Goal: Information Seeking & Learning: Find specific fact

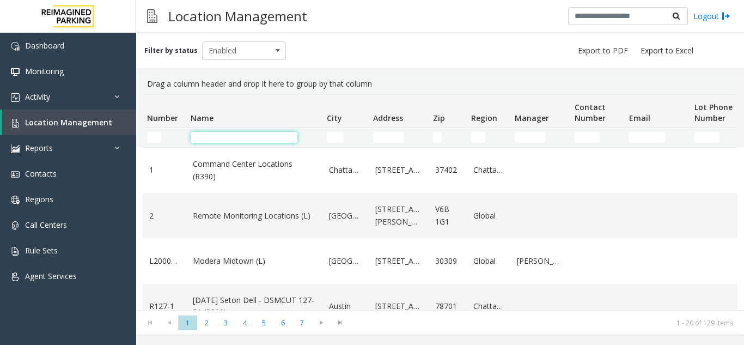
click at [216, 138] on input "Name Filter" at bounding box center [244, 137] width 107 height 11
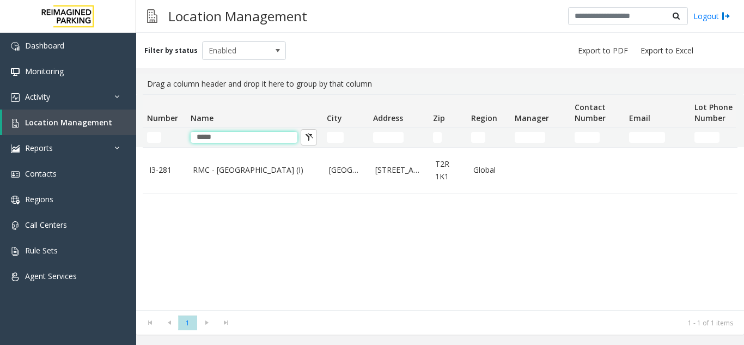
type input "*****"
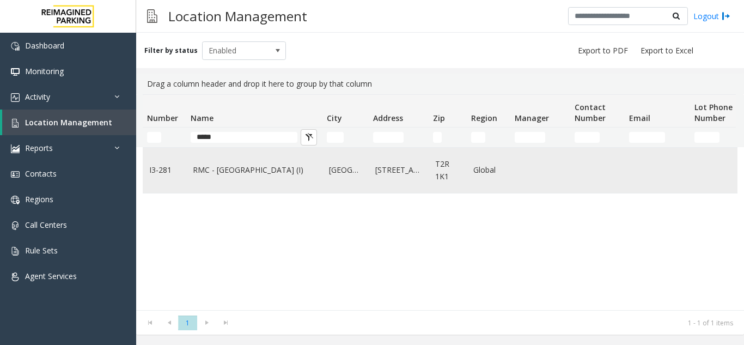
click at [239, 182] on td "RMC - [GEOGRAPHIC_DATA] (I)" at bounding box center [254, 170] width 136 height 45
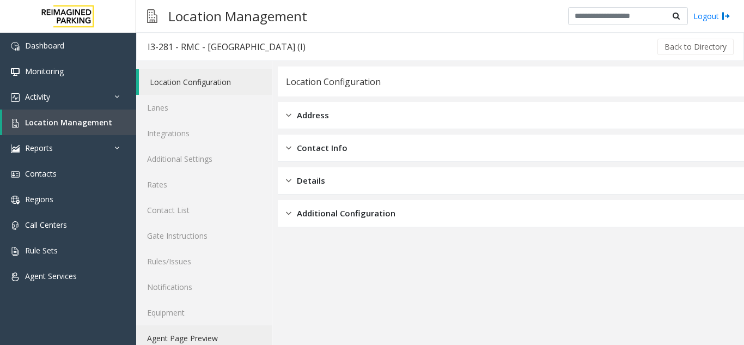
click at [203, 339] on link "Agent Page Preview" at bounding box center [204, 338] width 136 height 26
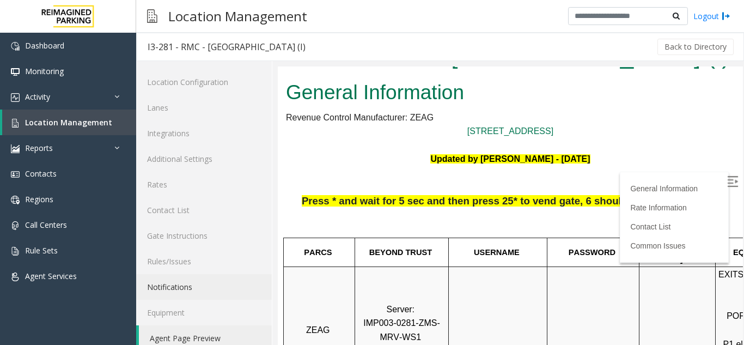
scroll to position [54, 0]
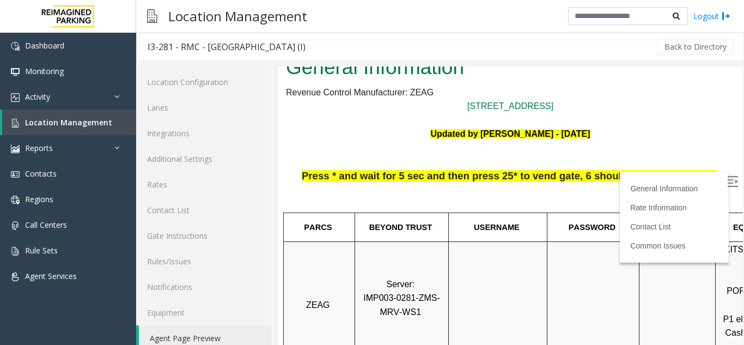
click at [707, 175] on div "General Information Rate Information Contact List Common Issues" at bounding box center [674, 217] width 109 height 91
click at [727, 181] on img at bounding box center [732, 181] width 11 height 11
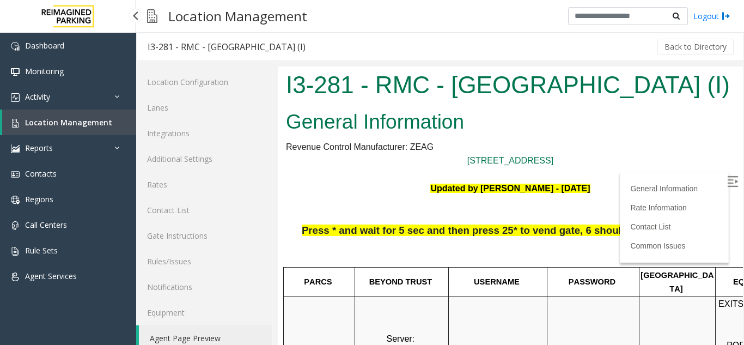
click at [88, 120] on span "Location Management" at bounding box center [68, 122] width 87 height 10
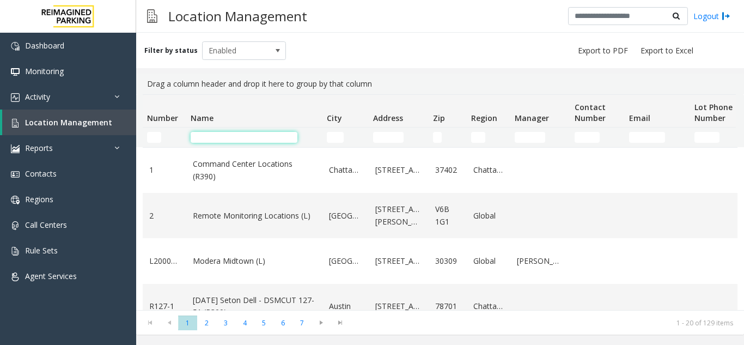
click at [233, 139] on input "Name Filter" at bounding box center [244, 137] width 107 height 11
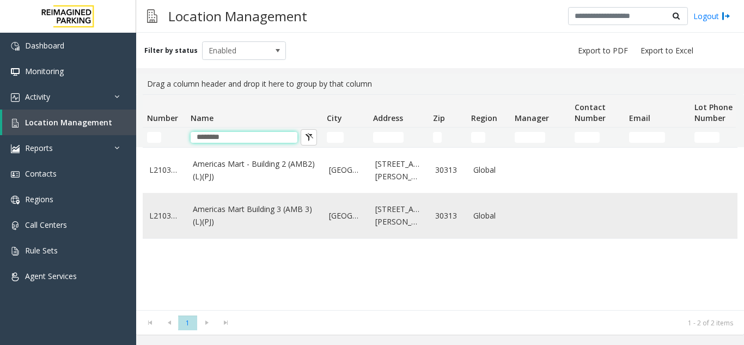
type input "********"
click at [238, 209] on link "Americas Mart Building 3 (AMB 3) (L)(PJ)" at bounding box center [254, 215] width 123 height 25
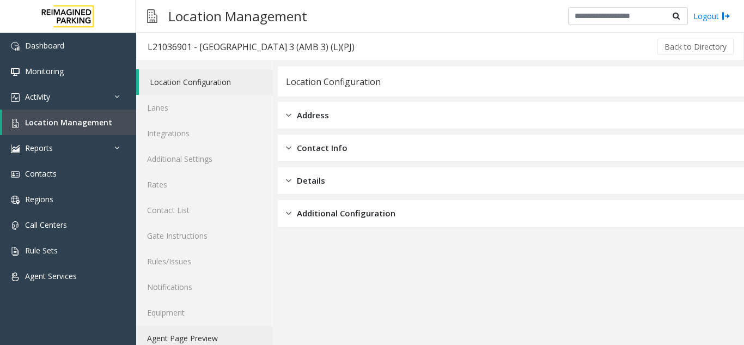
click at [194, 333] on link "Agent Page Preview" at bounding box center [204, 338] width 136 height 26
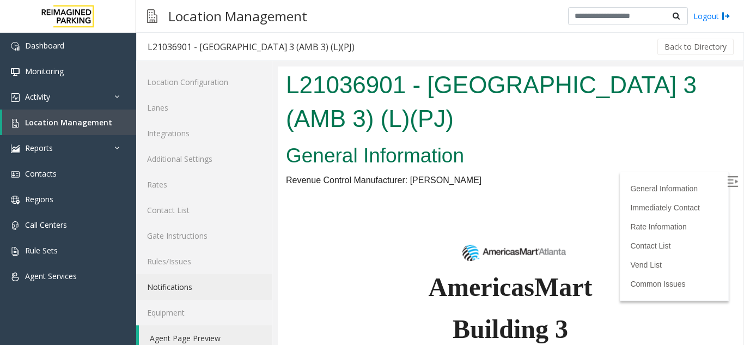
scroll to position [109, 0]
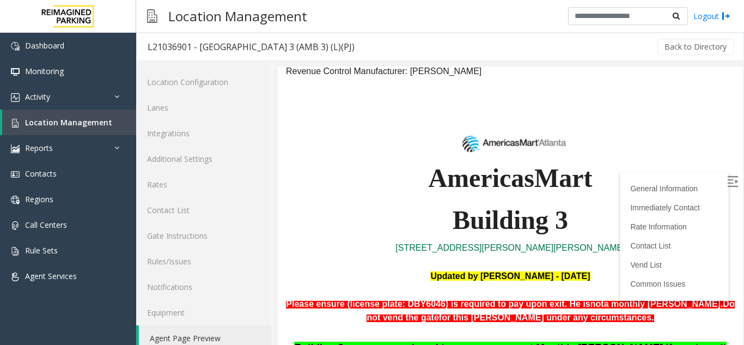
click at [726, 179] on label at bounding box center [734, 183] width 16 height 16
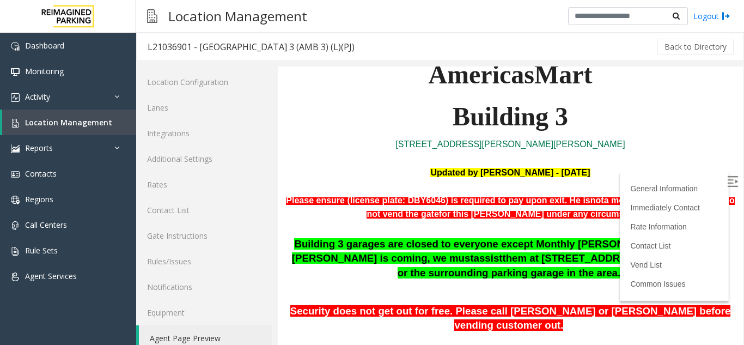
scroll to position [163, 0]
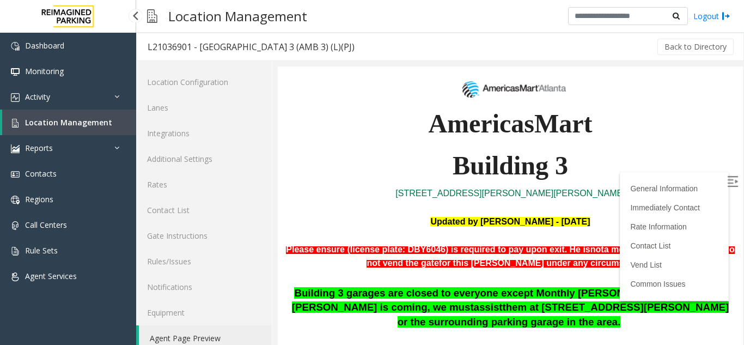
click at [65, 115] on link "Location Management" at bounding box center [69, 122] width 134 height 26
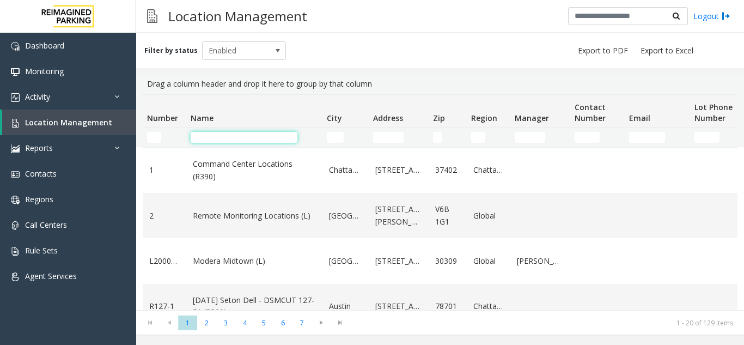
click at [218, 132] on input "Name Filter" at bounding box center [244, 137] width 107 height 11
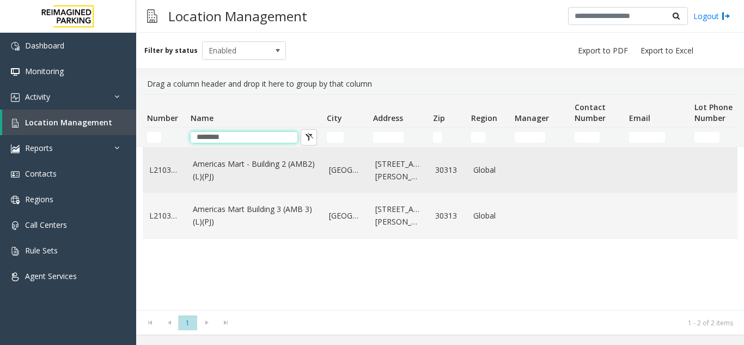
type input "********"
click at [233, 181] on link "Americas Mart - Building 2 (AMB2) (L)(PJ)" at bounding box center [254, 170] width 123 height 25
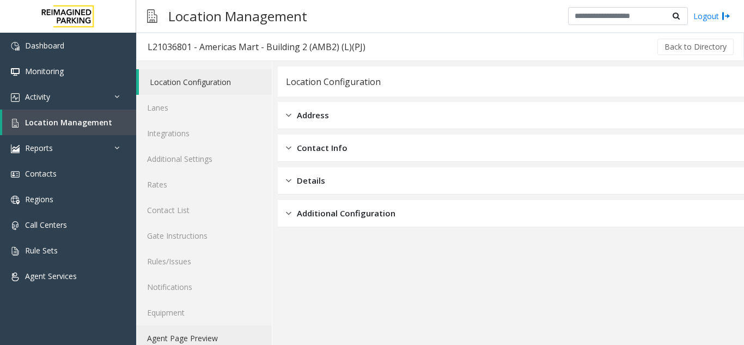
click at [190, 335] on link "Agent Page Preview" at bounding box center [204, 338] width 136 height 26
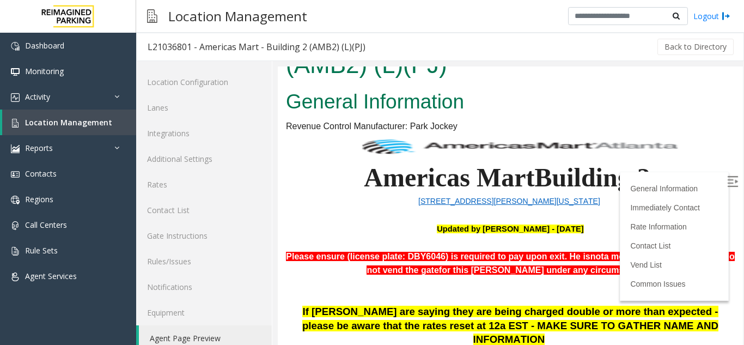
scroll to position [54, 0]
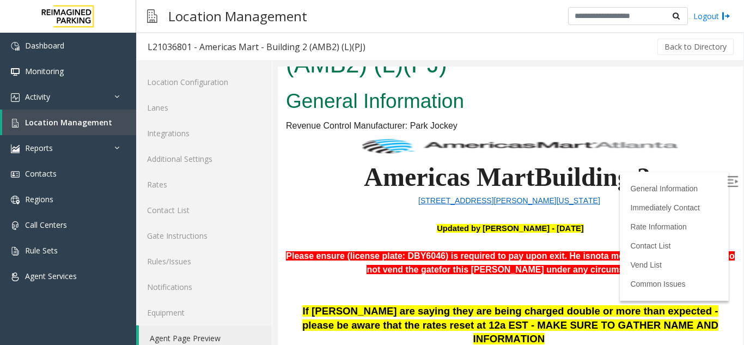
click at [727, 176] on img at bounding box center [732, 181] width 11 height 11
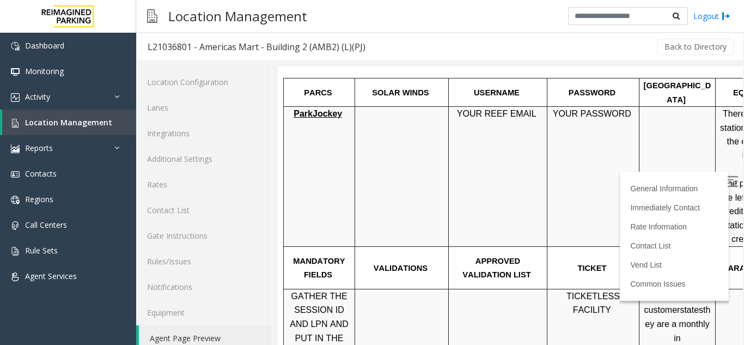
scroll to position [654, 0]
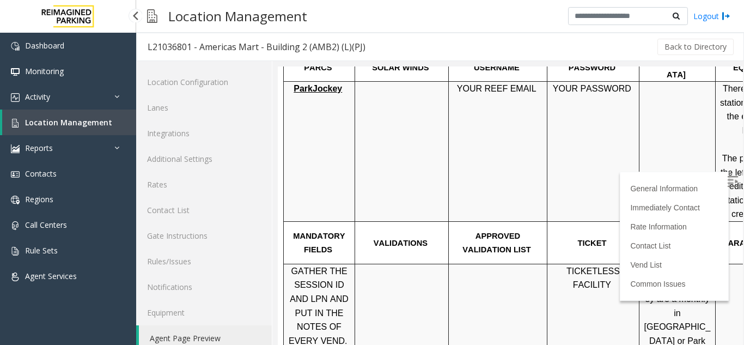
click at [75, 115] on link "Location Management" at bounding box center [69, 122] width 134 height 26
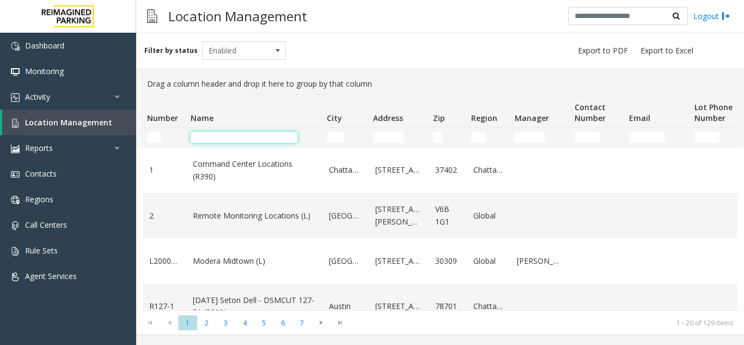
click at [219, 137] on input "Name Filter" at bounding box center [244, 137] width 107 height 11
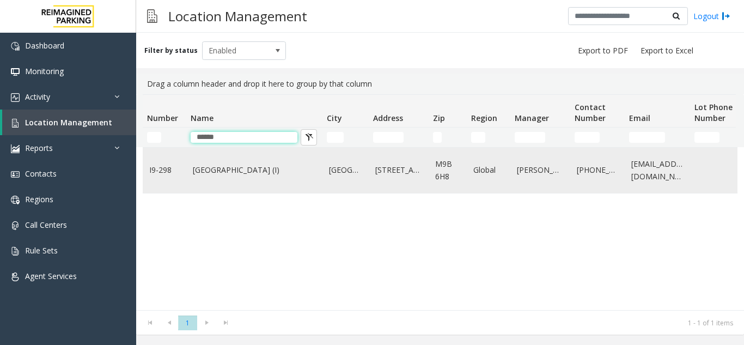
type input "******"
click at [266, 171] on link "Dundas Kipling Centre (I)" at bounding box center [254, 170] width 123 height 12
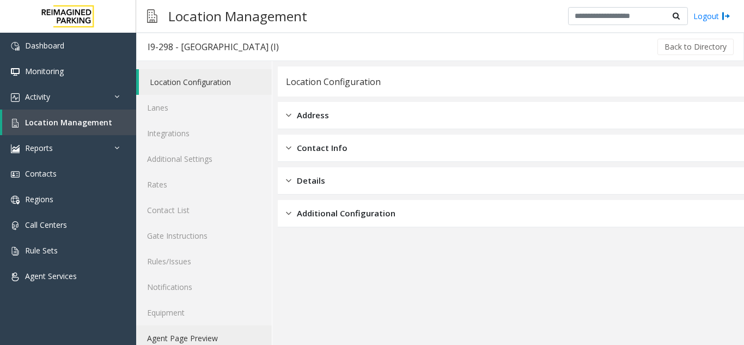
click at [188, 331] on link "Agent Page Preview" at bounding box center [204, 338] width 136 height 26
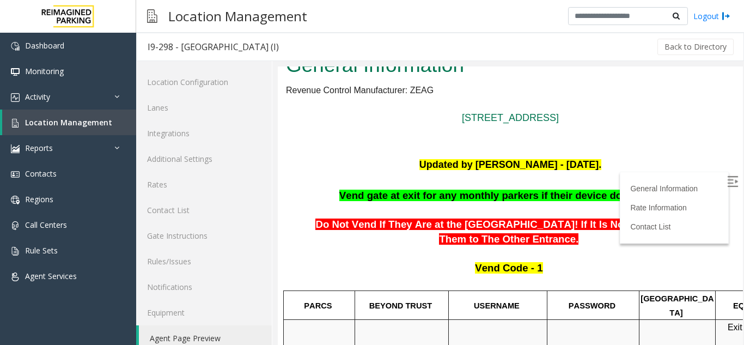
scroll to position [109, 0]
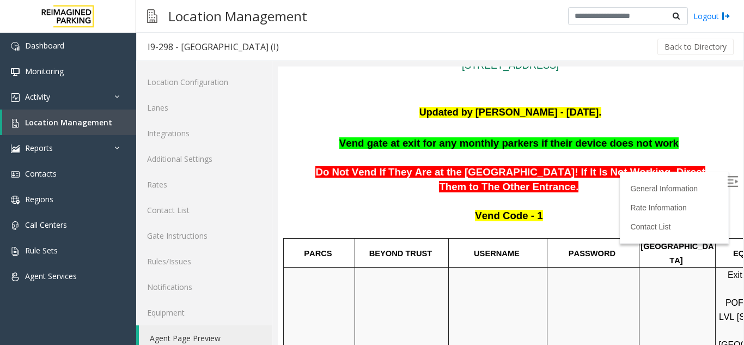
click at [726, 175] on label at bounding box center [734, 183] width 16 height 16
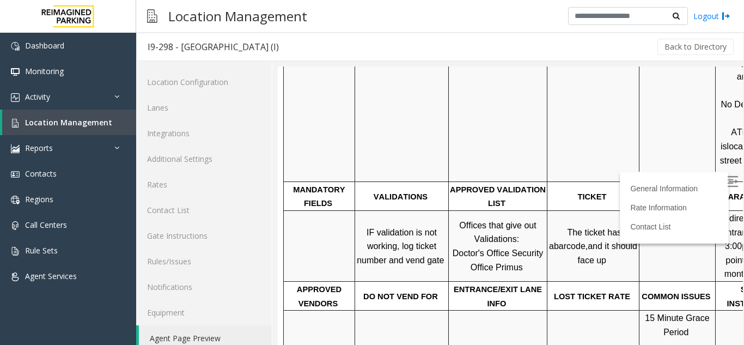
scroll to position [490, 0]
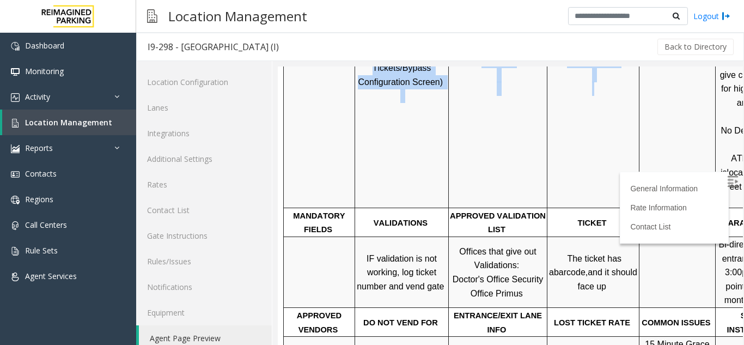
drag, startPoint x: 630, startPoint y: 121, endPoint x: 300, endPoint y: 123, distance: 330.1
click at [300, 123] on tr "ZEAG IMP009-0298 - 5353 DUNDAS - EBB-KIPLING-JMS 3M Screen (Issue Lost Tickets/…" at bounding box center [579, 47] width 591 height 322
drag, startPoint x: 647, startPoint y: 144, endPoint x: 276, endPoint y: 149, distance: 370.4
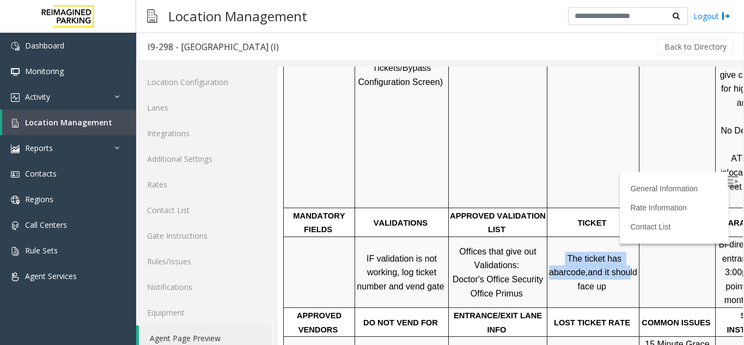
drag, startPoint x: 575, startPoint y: 246, endPoint x: 559, endPoint y: 252, distance: 17.6
click at [535, 252] on tbody "PARCS BEYOND TRUST USERNAME PASSWORD PARIS EQUIPMENT CARD INSERTION ZEAG IMP009…" at bounding box center [579, 327] width 591 height 941
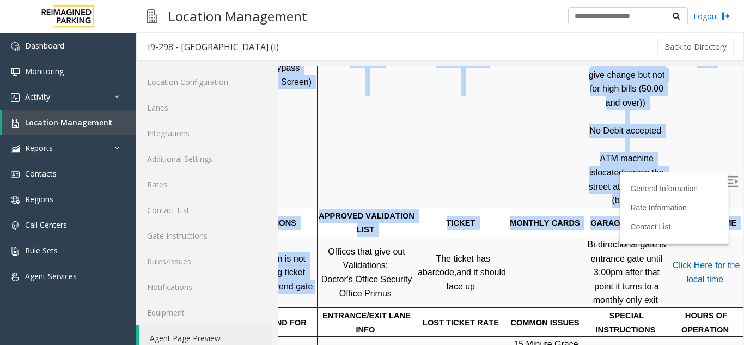
scroll to position [490, 154]
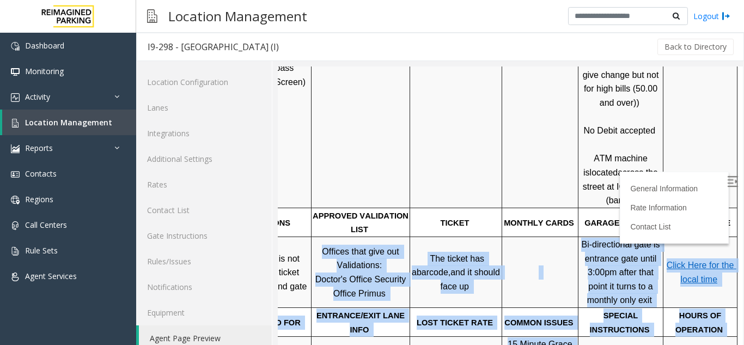
drag, startPoint x: 546, startPoint y: 204, endPoint x: 559, endPoint y: 292, distance: 88.7
click at [563, 293] on tbody "PARCS BEYOND TRUST USERNAME PASSWORD PARIS EQUIPMENT CARD INSERTION ZEAG IMP009…" at bounding box center [442, 327] width 591 height 941
click at [637, 307] on td "SPECIAL INSTRUCTIONS" at bounding box center [621, 321] width 85 height 29
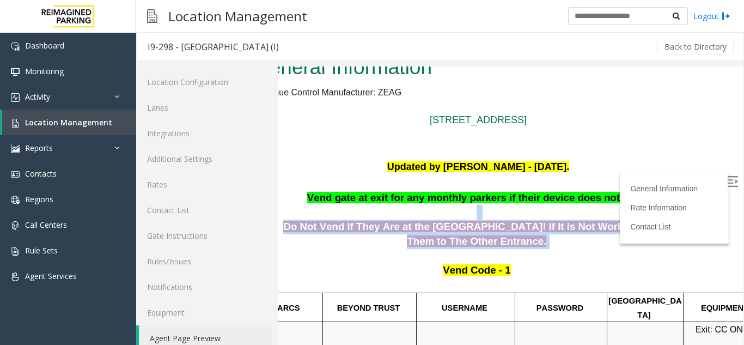
scroll to position [54, 0]
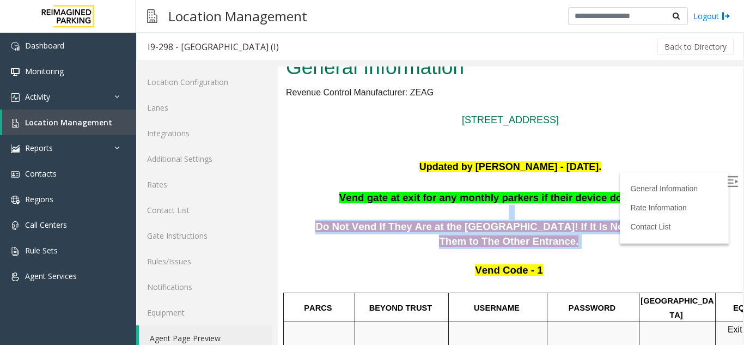
drag, startPoint x: 523, startPoint y: 236, endPoint x: 302, endPoint y: 221, distance: 222.2
click at [302, 221] on p "Do Not Vend If They Are at the Dundas Street Entry Gate! If It Is Not Working, …" at bounding box center [510, 227] width 449 height 44
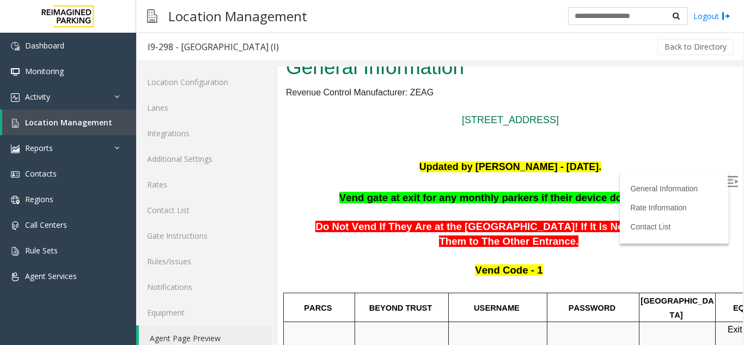
click at [321, 252] on p at bounding box center [510, 255] width 449 height 15
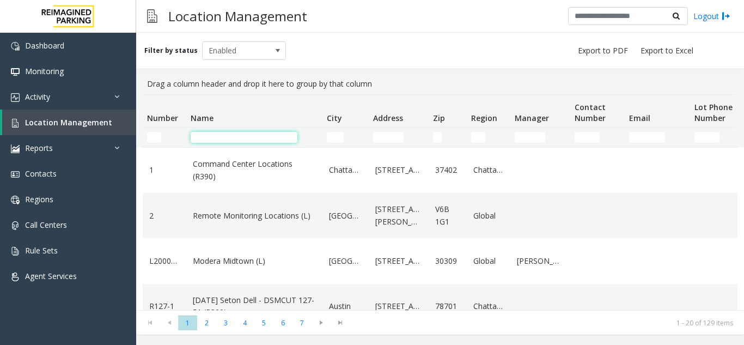
click at [226, 134] on input "Name Filter" at bounding box center [244, 137] width 107 height 11
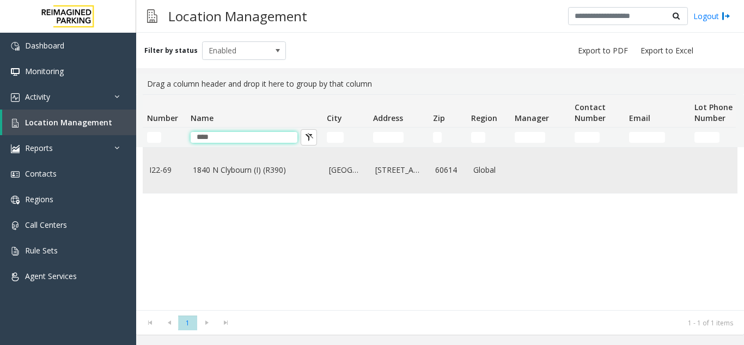
type input "****"
click at [336, 172] on link "[GEOGRAPHIC_DATA]" at bounding box center [345, 170] width 33 height 12
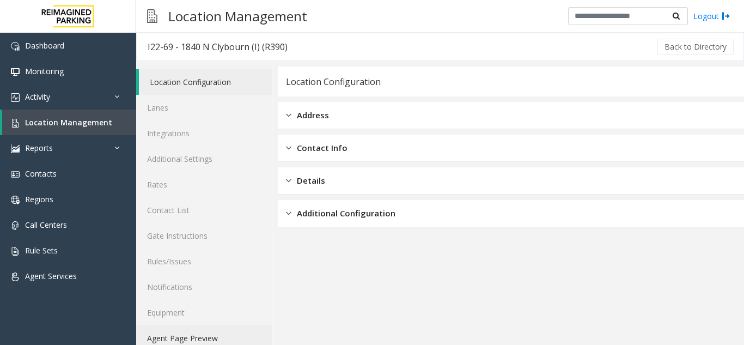
click at [204, 337] on link "Agent Page Preview" at bounding box center [204, 338] width 136 height 26
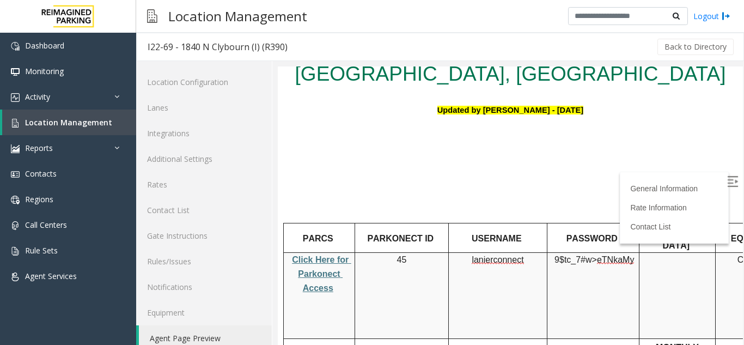
scroll to position [218, 0]
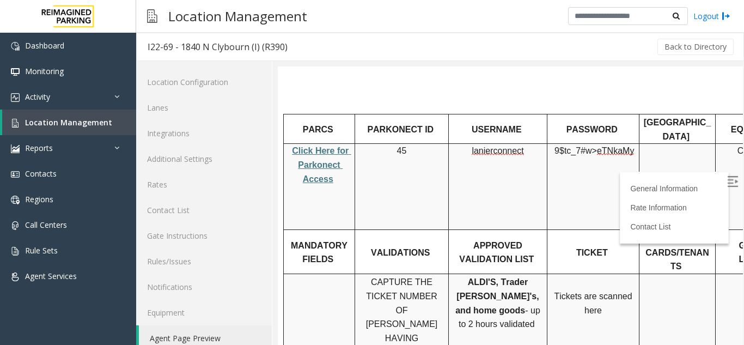
click at [727, 176] on img at bounding box center [732, 181] width 11 height 11
drag, startPoint x: 465, startPoint y: 121, endPoint x: 537, endPoint y: 118, distance: 72.0
click at [537, 144] on p "lanierconnect" at bounding box center [498, 151] width 90 height 14
copy p "lanierconnect"
click at [482, 155] on td "lanierconnect" at bounding box center [498, 187] width 99 height 86
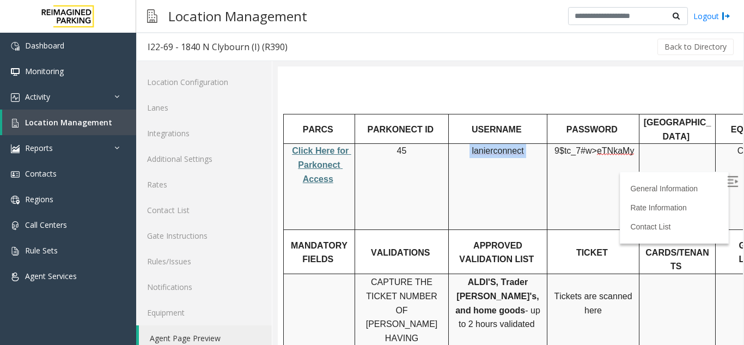
drag, startPoint x: 470, startPoint y: 122, endPoint x: 524, endPoint y: 120, distance: 54.5
click at [524, 144] on p "lanierconnect" at bounding box center [498, 151] width 90 height 14
copy p "lanierconnect"
click at [67, 129] on link "Location Management" at bounding box center [69, 122] width 134 height 26
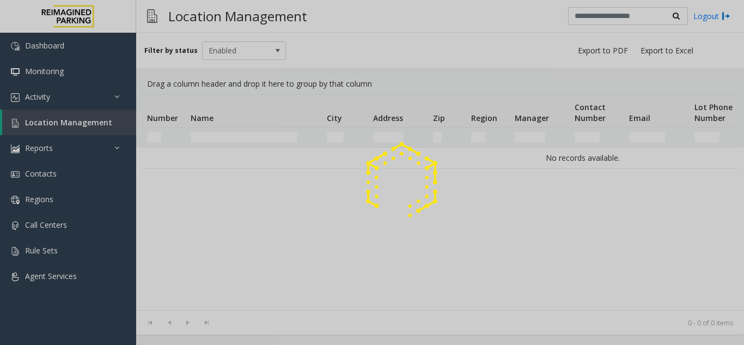
click at [248, 138] on div at bounding box center [372, 172] width 744 height 345
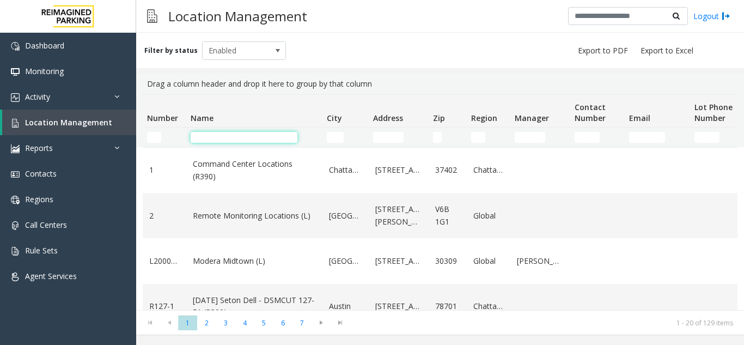
click at [248, 138] on input "Name Filter" at bounding box center [244, 137] width 107 height 11
type input "*"
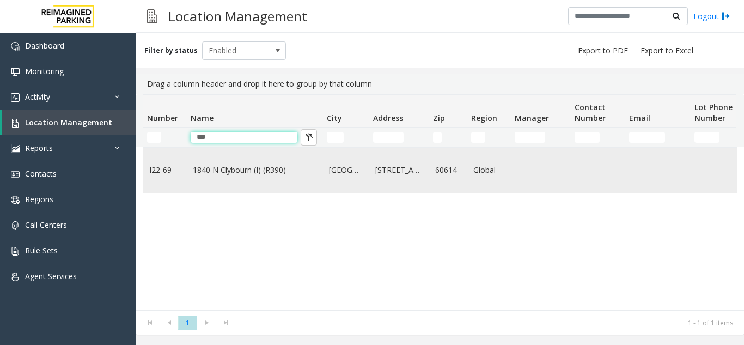
type input "***"
click at [242, 159] on td "1840 N Clybourn (I) (R390)" at bounding box center [254, 170] width 136 height 45
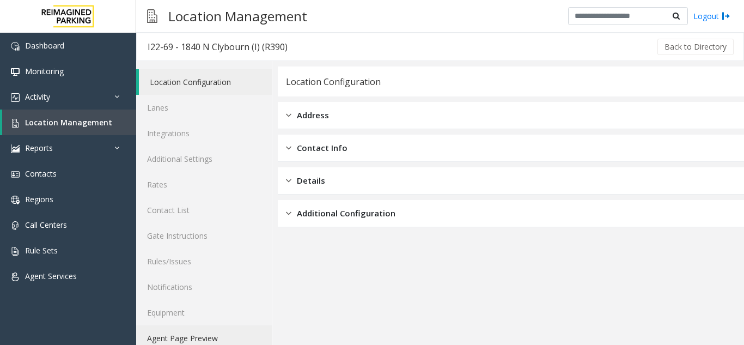
click at [182, 330] on link "Agent Page Preview" at bounding box center [204, 338] width 136 height 26
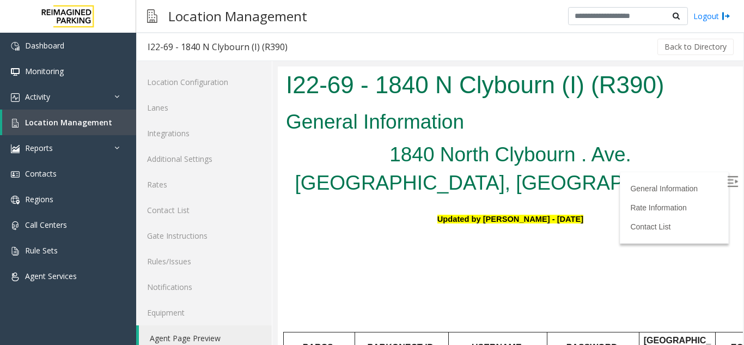
click at [525, 299] on h5 at bounding box center [510, 313] width 449 height 28
click at [726, 181] on label at bounding box center [734, 183] width 16 height 16
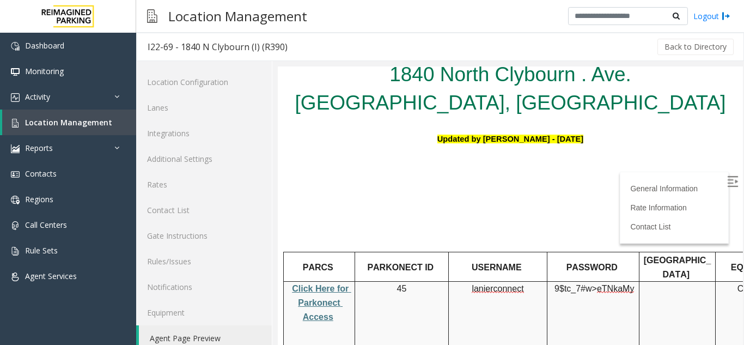
scroll to position [163, 0]
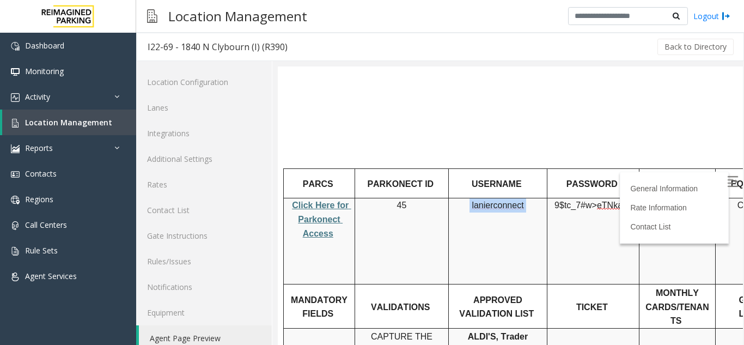
drag, startPoint x: 457, startPoint y: 174, endPoint x: 551, endPoint y: 173, distance: 94.2
click at [551, 198] on tr "Click Here for Parkonect Access 45 lanierconnect 9$tc_7#w> eTNkaMy CC ONLY Mags…" at bounding box center [579, 241] width 591 height 86
copy p "lanierconnect"
